Goal: Information Seeking & Learning: Learn about a topic

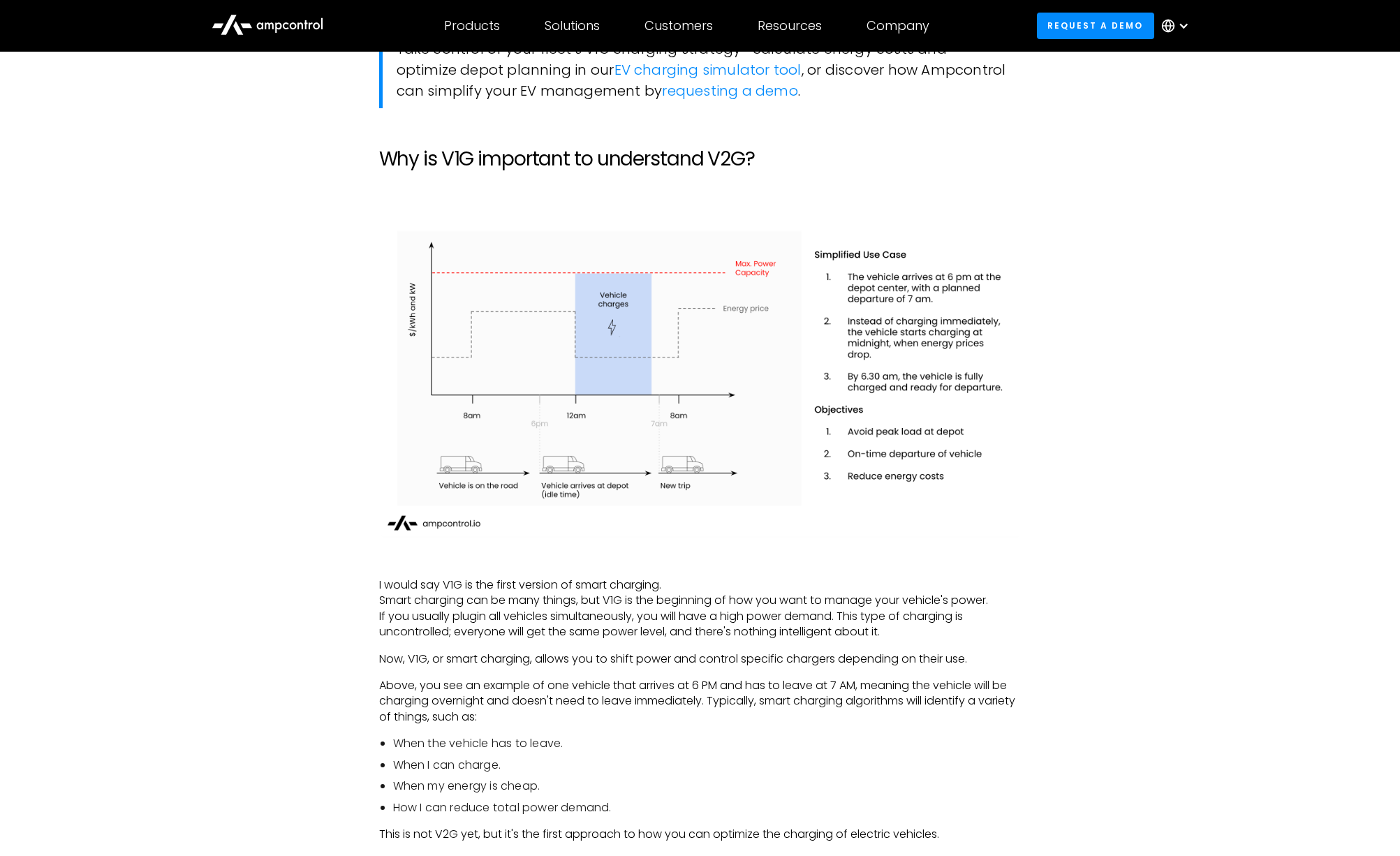
scroll to position [1428, 0]
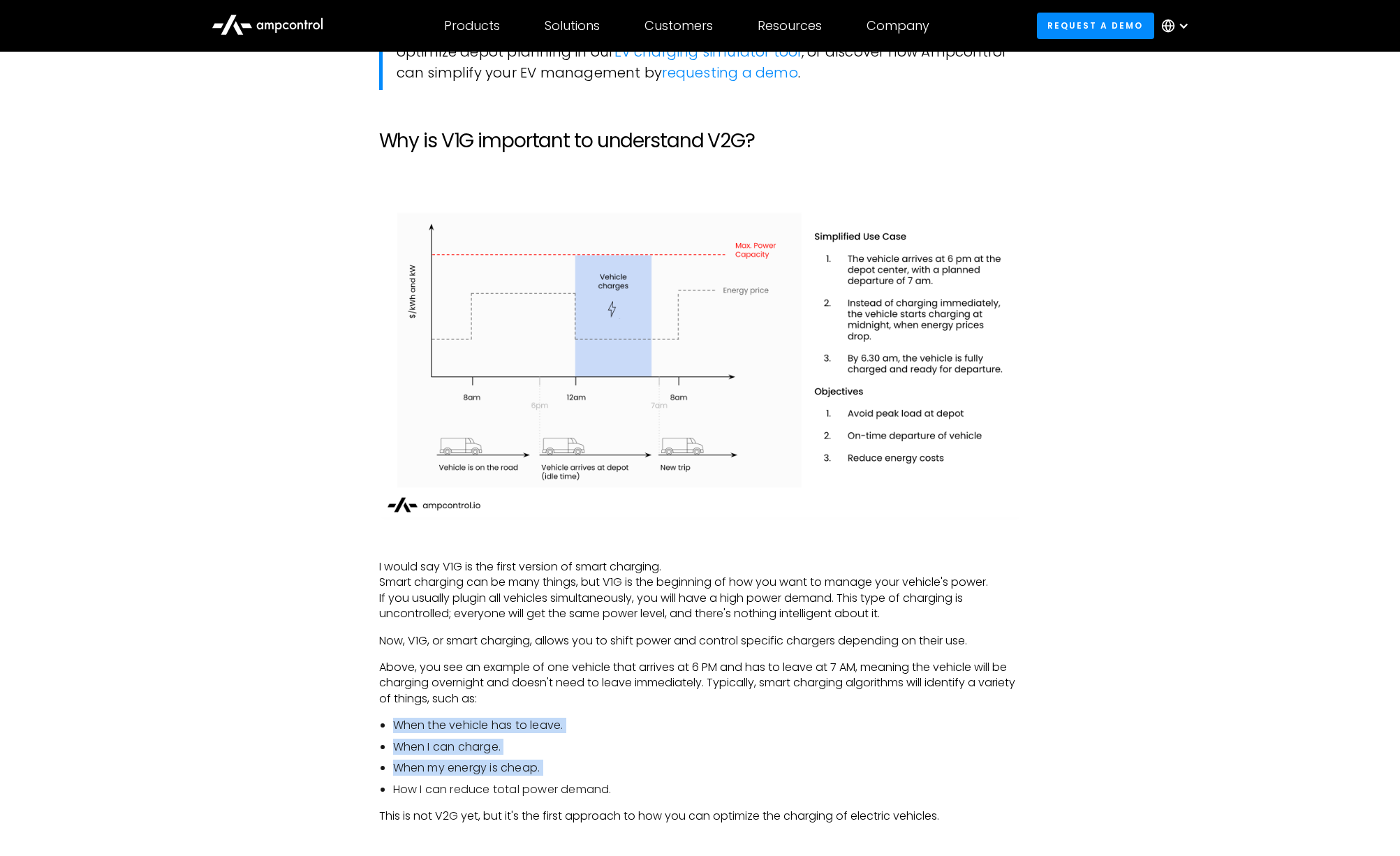
drag, startPoint x: 398, startPoint y: 726, endPoint x: 574, endPoint y: 780, distance: 184.1
click at [574, 780] on ul "When the vehicle has to leave. When I can charge. When my energy is cheap. How …" at bounding box center [700, 758] width 642 height 80
click at [574, 780] on ul "When the vehicle has to leave. When I can charge. When my energy is cheap. How …" at bounding box center [700, 758] width 642 height 80
drag, startPoint x: 392, startPoint y: 745, endPoint x: 617, endPoint y: 788, distance: 229.1
click at [617, 788] on ul "When the vehicle has to leave. When I can charge. When my energy is cheap. How …" at bounding box center [700, 758] width 642 height 80
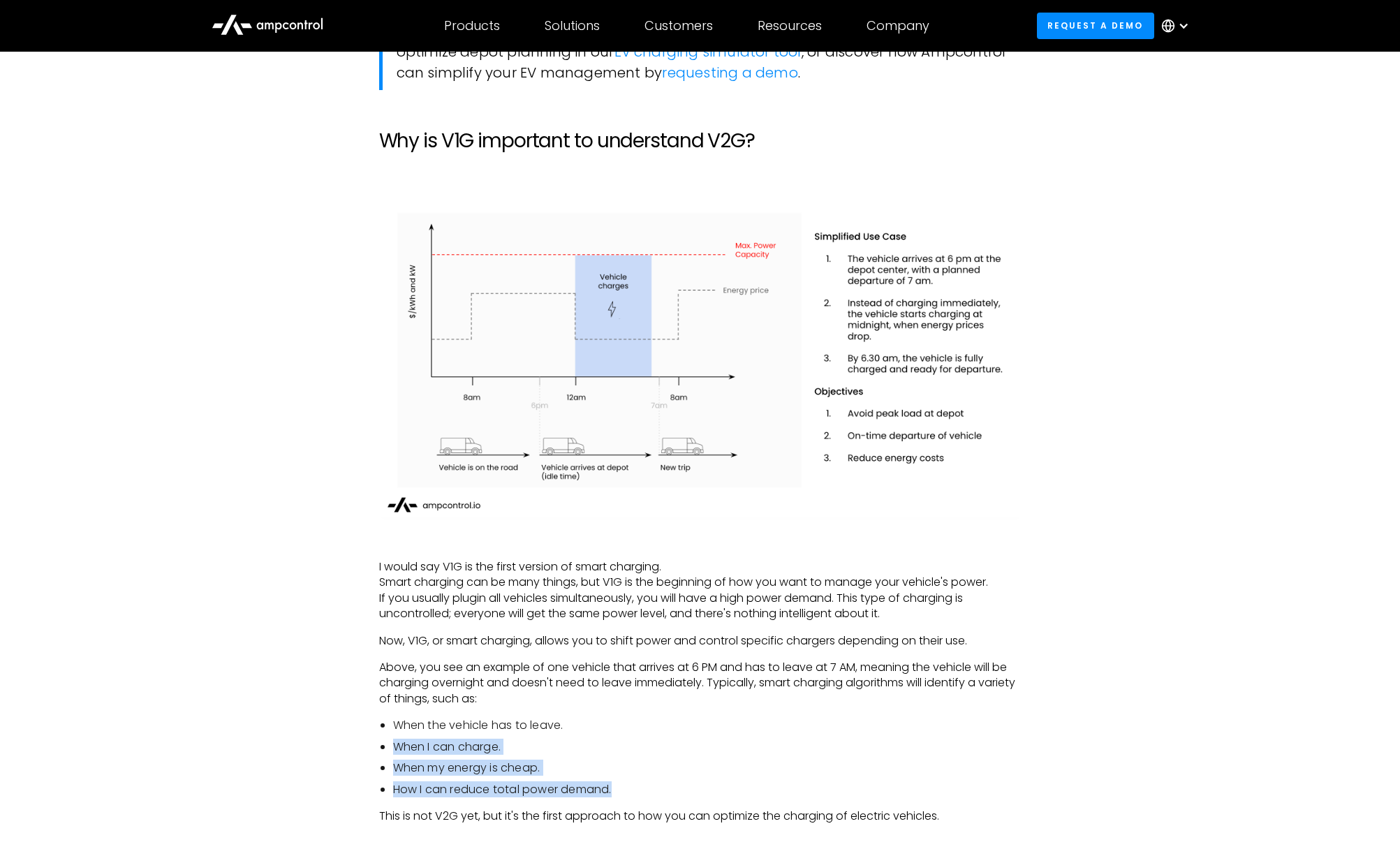
click at [617, 788] on li "How I can reduce total power demand." at bounding box center [708, 790] width 629 height 16
drag, startPoint x: 396, startPoint y: 727, endPoint x: 578, endPoint y: 786, distance: 191.3
click at [578, 786] on ul "When the vehicle has to leave. When I can charge. When my energy is cheap. How …" at bounding box center [700, 758] width 642 height 80
drag, startPoint x: 578, startPoint y: 786, endPoint x: 456, endPoint y: 776, distance: 122.4
click at [577, 786] on li "How I can reduce total power demand." at bounding box center [708, 790] width 629 height 16
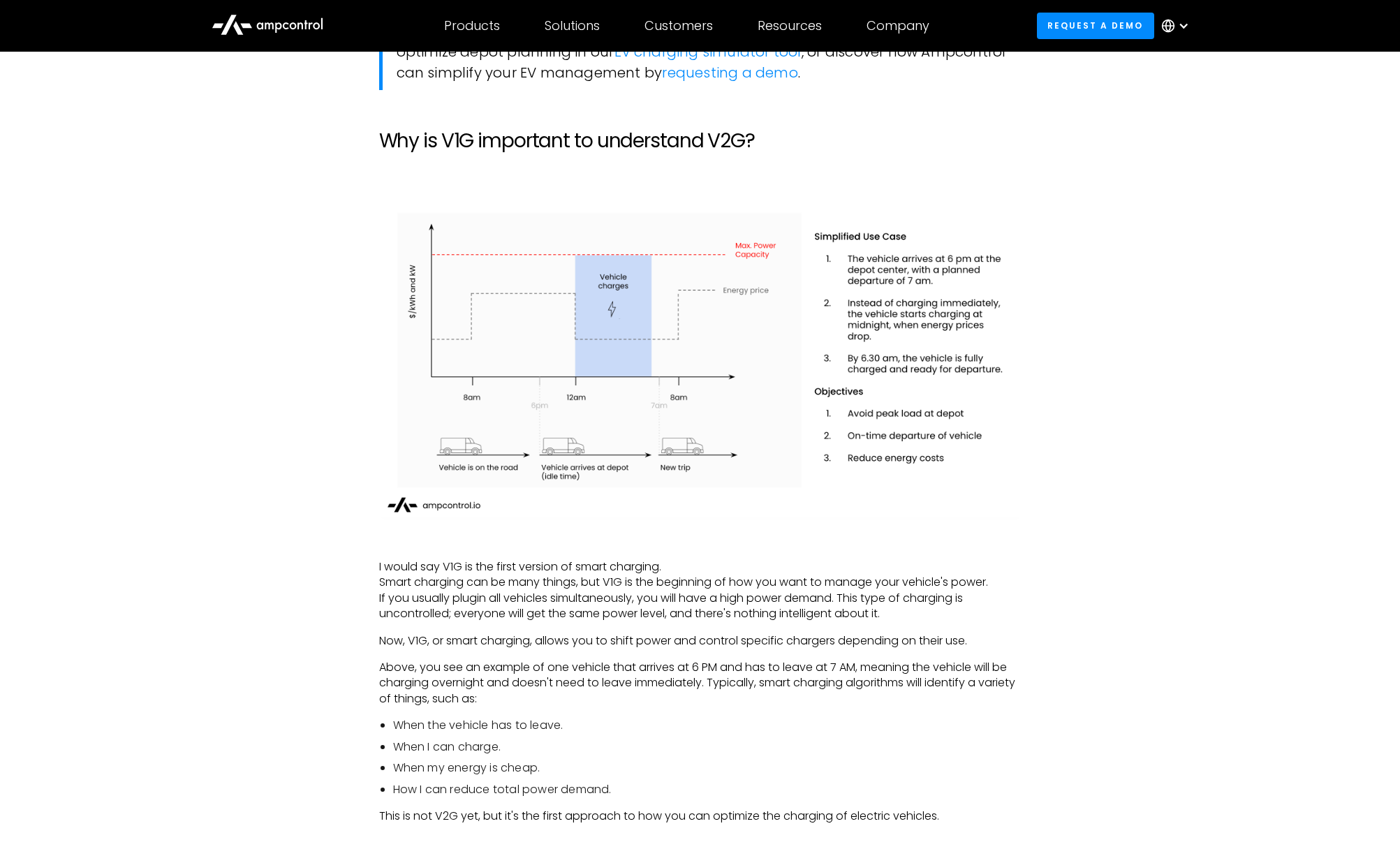
drag, startPoint x: 485, startPoint y: 793, endPoint x: 649, endPoint y: 800, distance: 164.1
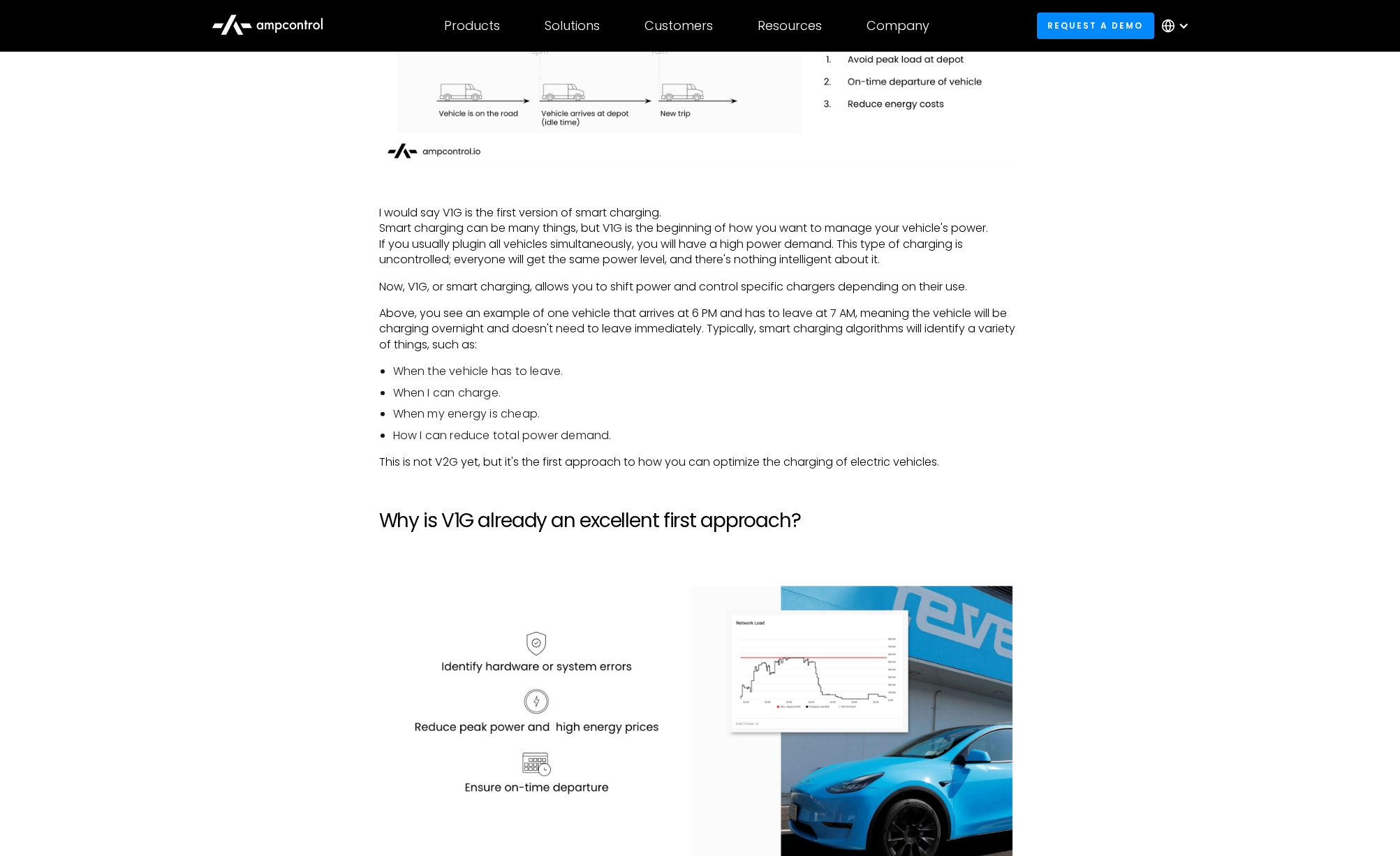
scroll to position [1831, 0]
